Goal: Find specific page/section: Find specific page/section

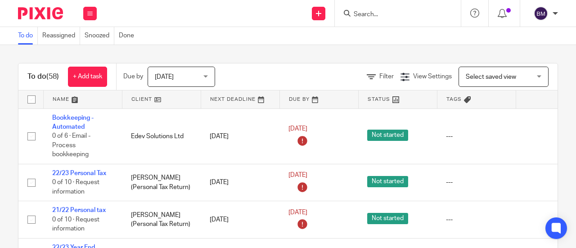
click at [386, 22] on div at bounding box center [398, 13] width 126 height 27
click at [378, 18] on form at bounding box center [401, 13] width 96 height 11
click at [377, 18] on input "Search" at bounding box center [393, 15] width 81 height 8
click at [386, 17] on input "Search" at bounding box center [393, 15] width 81 height 8
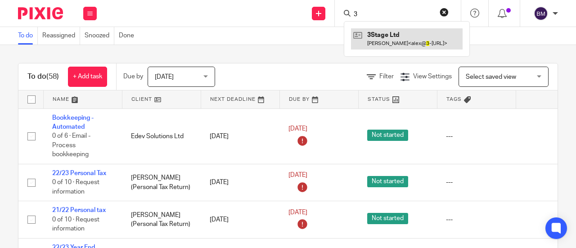
type input "3"
click at [414, 34] on link at bounding box center [407, 38] width 112 height 21
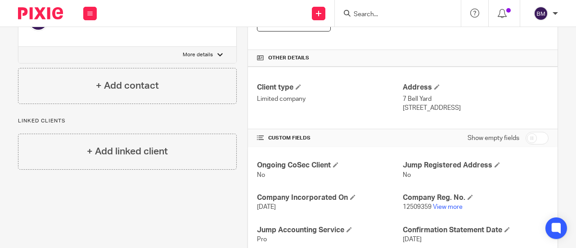
scroll to position [279, 0]
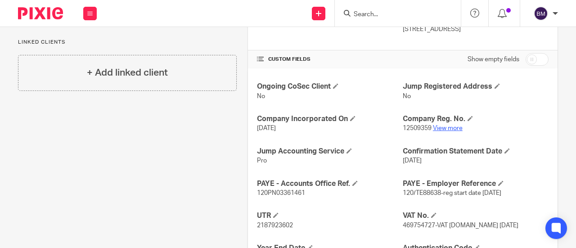
click at [436, 126] on link "View more" at bounding box center [448, 128] width 30 height 6
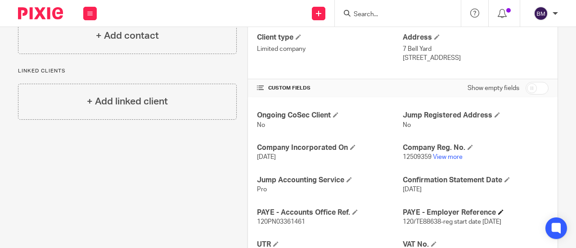
scroll to position [324, 0]
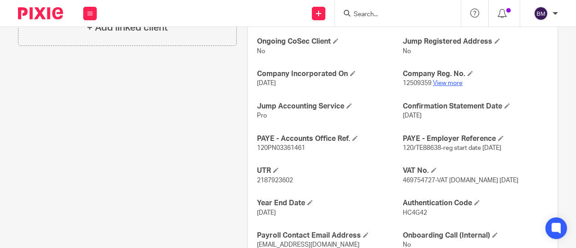
click at [443, 83] on link "View more" at bounding box center [448, 83] width 30 height 6
